Goal: Task Accomplishment & Management: Use online tool/utility

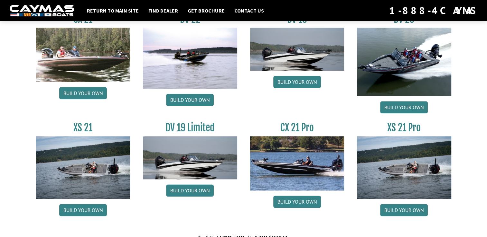
scroll to position [785, 0]
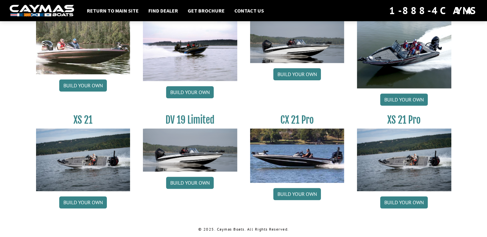
click at [106, 63] on img at bounding box center [83, 47] width 94 height 54
click at [83, 201] on link "Build your own" at bounding box center [83, 203] width 48 height 12
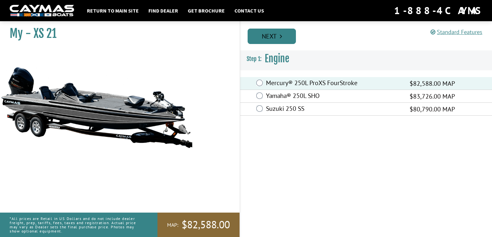
click at [279, 41] on link "Next" at bounding box center [271, 36] width 48 height 15
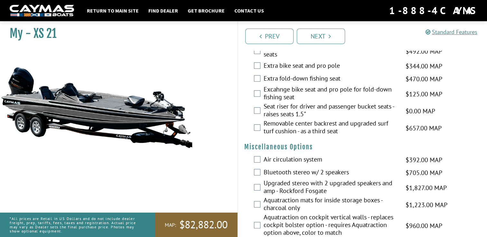
scroll to position [546, 0]
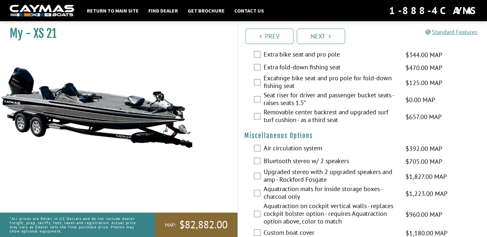
click at [203, 54] on div "My - XS 21" at bounding box center [116, 136] width 244 height 237
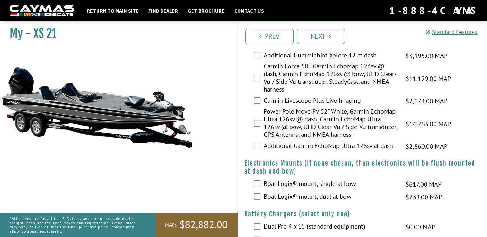
scroll to position [192, 0]
